Goal: Find specific page/section: Find specific page/section

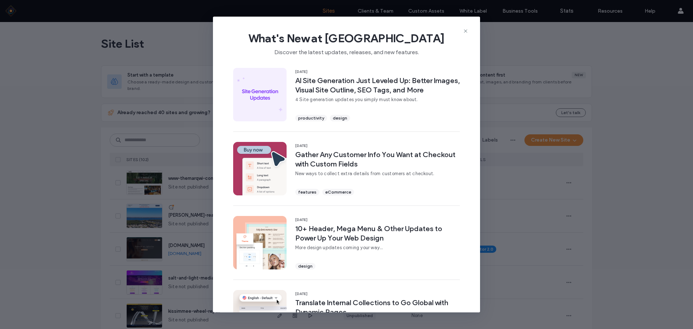
drag, startPoint x: 466, startPoint y: 31, endPoint x: 330, endPoint y: 44, distance: 136.7
click at [466, 31] on use at bounding box center [465, 30] width 3 height 3
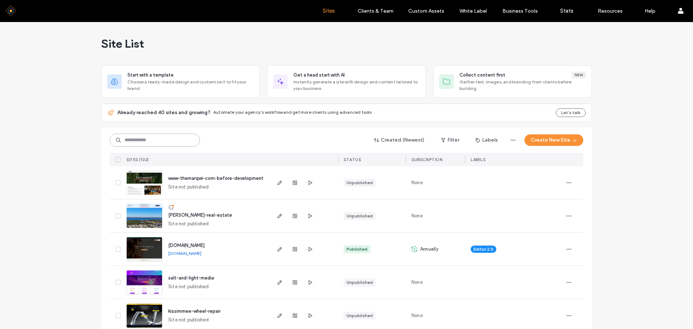
click at [141, 138] on input at bounding box center [155, 140] width 90 height 13
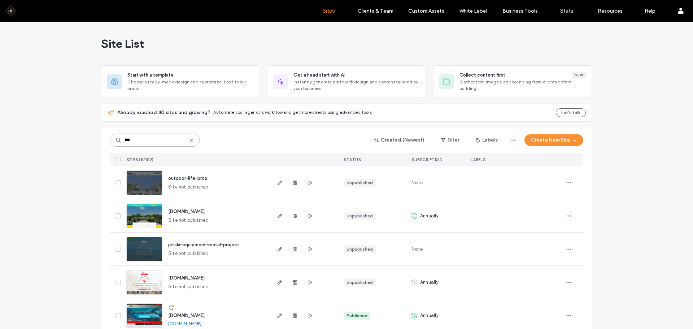
scroll to position [12, 0]
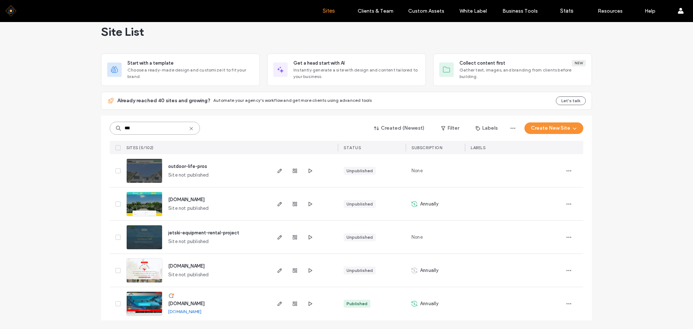
type input "***"
click at [139, 304] on img at bounding box center [144, 316] width 35 height 49
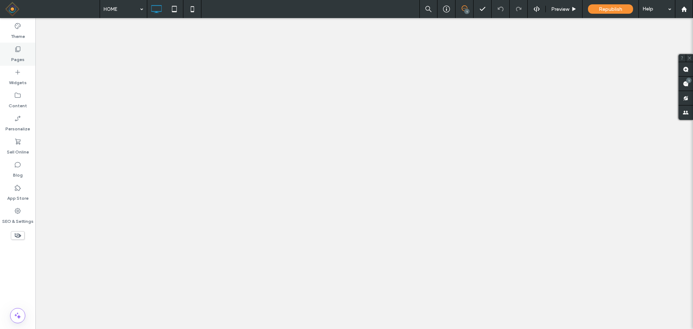
click at [18, 52] on icon at bounding box center [17, 48] width 7 height 7
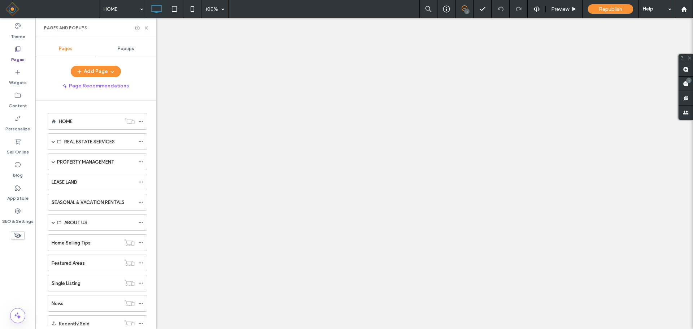
select select "****"
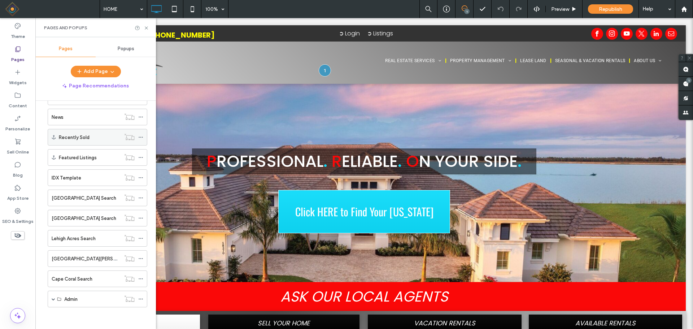
scroll to position [78, 0]
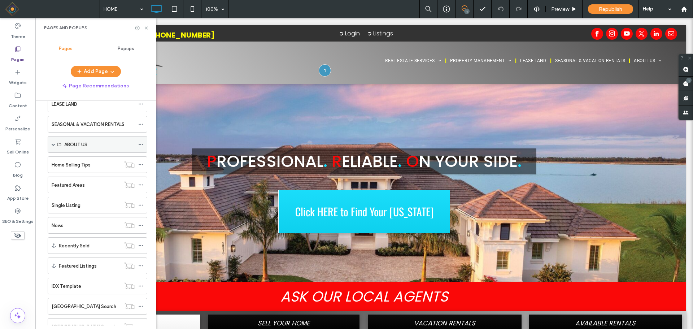
click at [51, 144] on div "ABOUT US" at bounding box center [98, 144] width 100 height 17
click at [53, 144] on span at bounding box center [54, 145] width 4 height 4
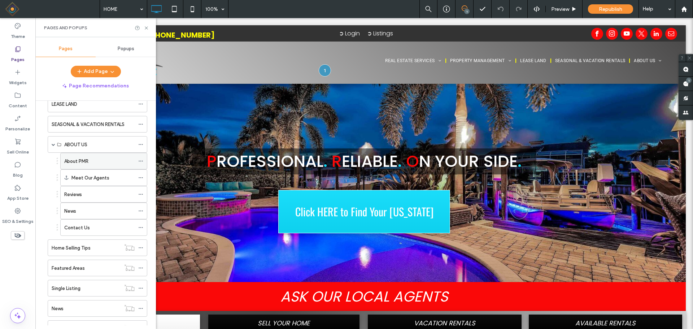
click at [82, 161] on label "About PMR" at bounding box center [76, 161] width 24 height 13
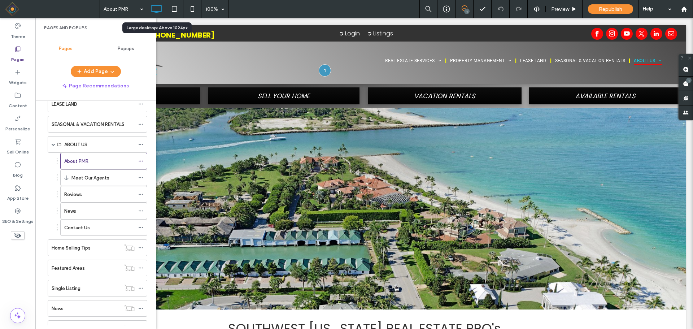
click at [146, 28] on div "Large desktop: Above 1024px" at bounding box center [157, 28] width 61 height 6
click at [145, 29] on icon at bounding box center [146, 27] width 5 height 5
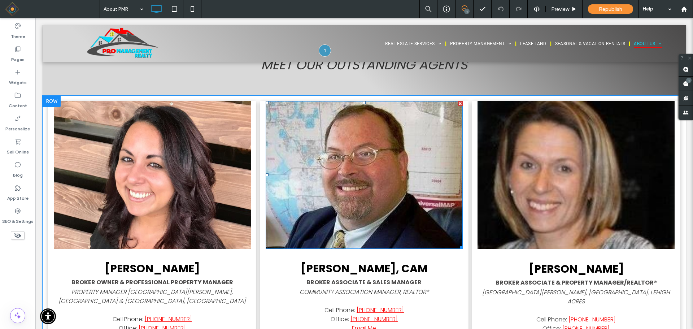
scroll to position [722, 0]
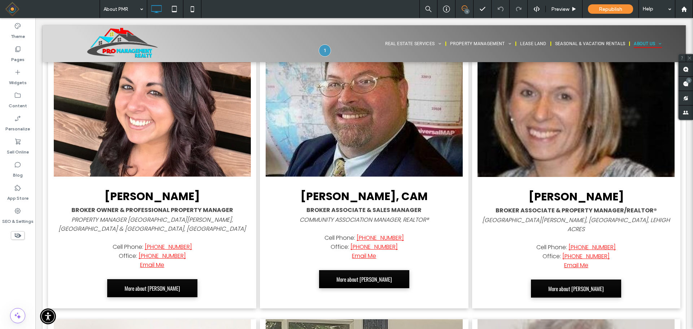
click at [14, 234] on icon at bounding box center [18, 235] width 8 height 8
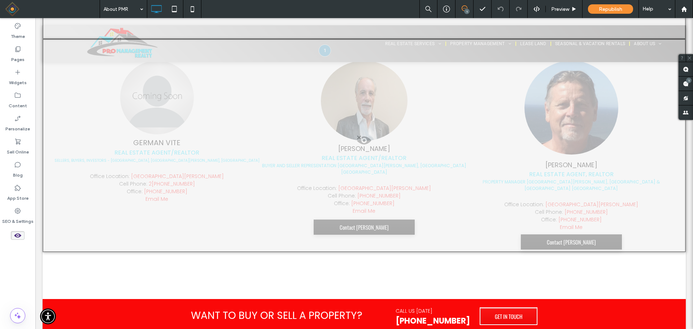
scroll to position [3754, 0]
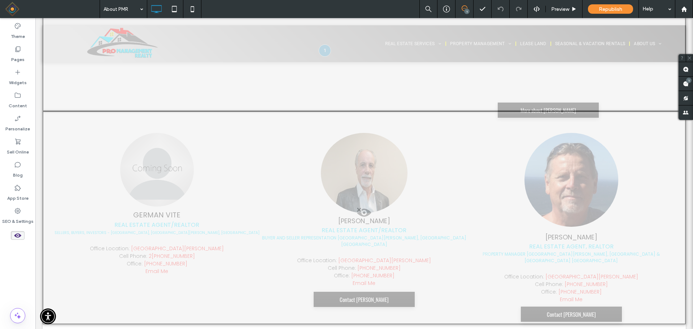
click at [16, 234] on use at bounding box center [17, 235] width 7 height 4
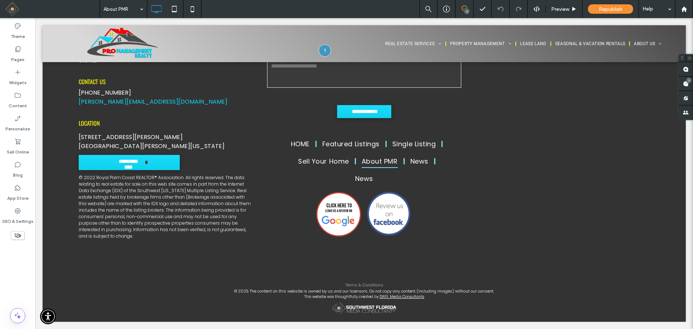
scroll to position [1878, 0]
